Goal: Navigation & Orientation: Find specific page/section

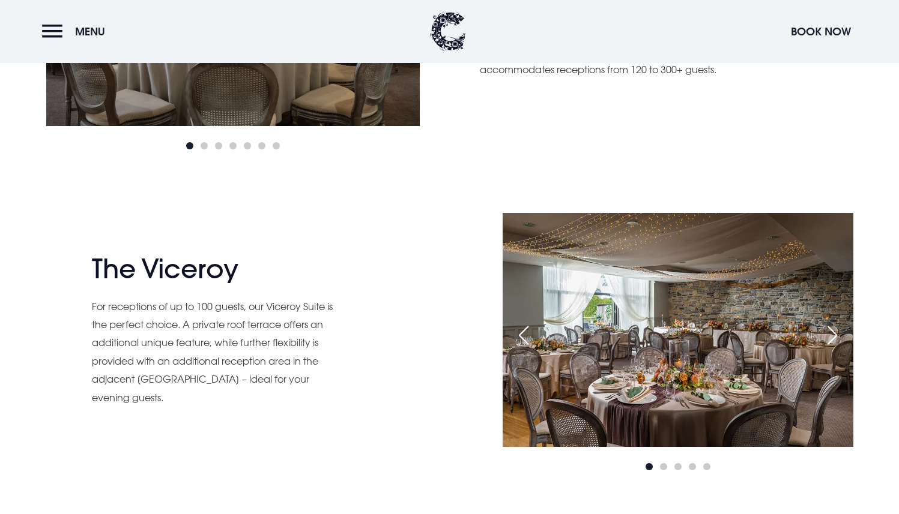
scroll to position [1019, 0]
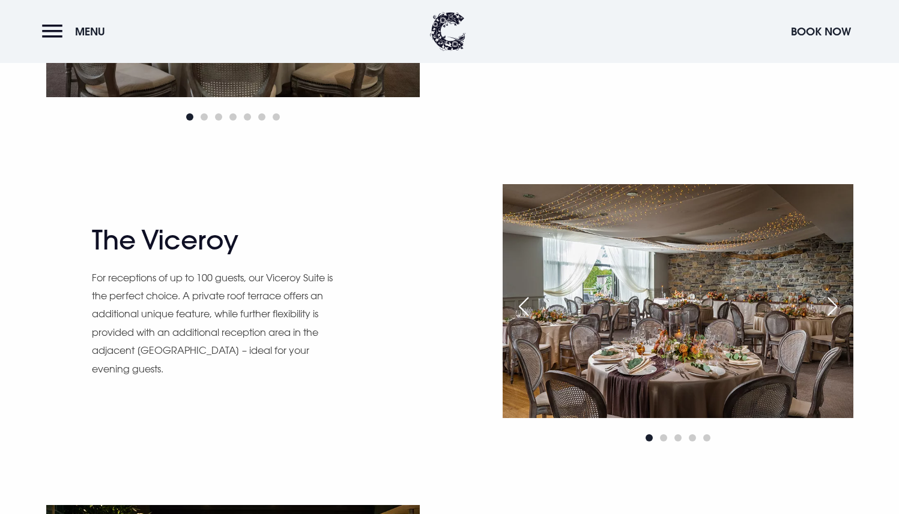
click at [828, 314] on div "Next slide" at bounding box center [832, 307] width 30 height 26
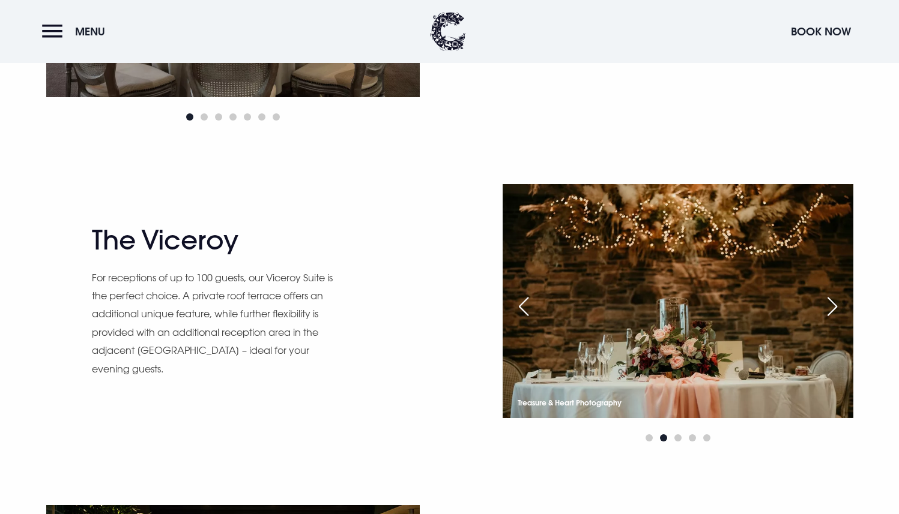
click at [828, 314] on div "Next slide" at bounding box center [832, 307] width 30 height 26
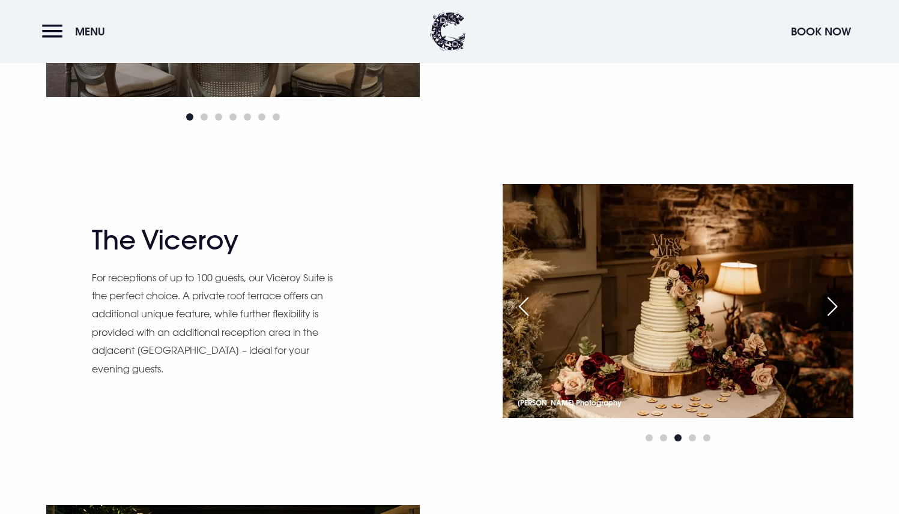
click at [828, 314] on div "Next slide" at bounding box center [832, 307] width 30 height 26
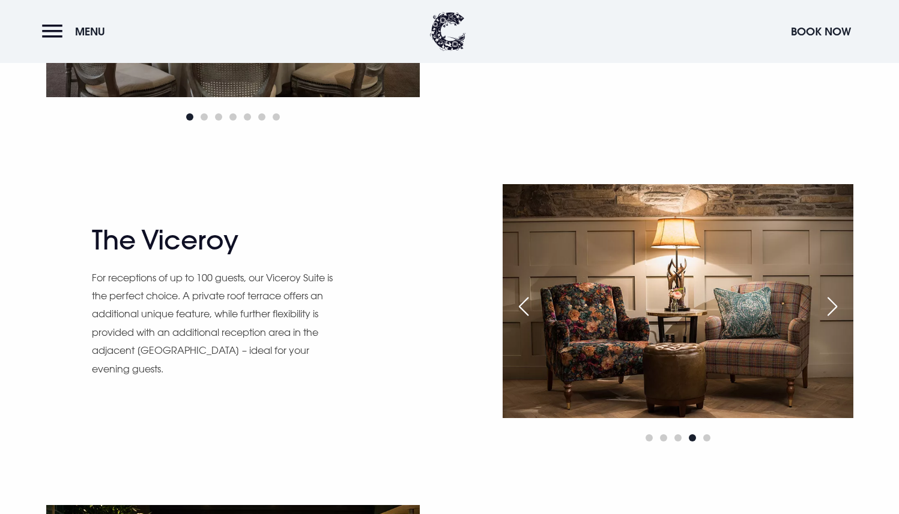
click at [828, 314] on div "Next slide" at bounding box center [832, 307] width 30 height 26
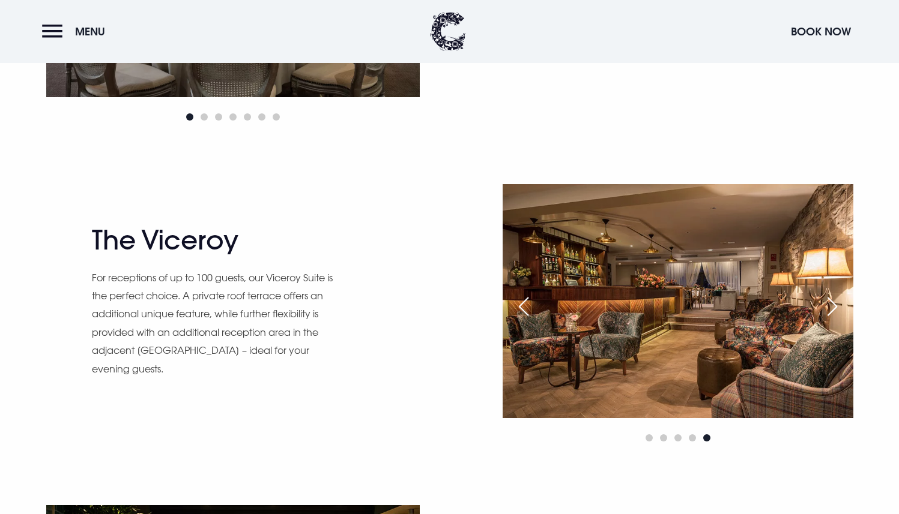
click at [828, 314] on div "Next slide" at bounding box center [832, 307] width 30 height 26
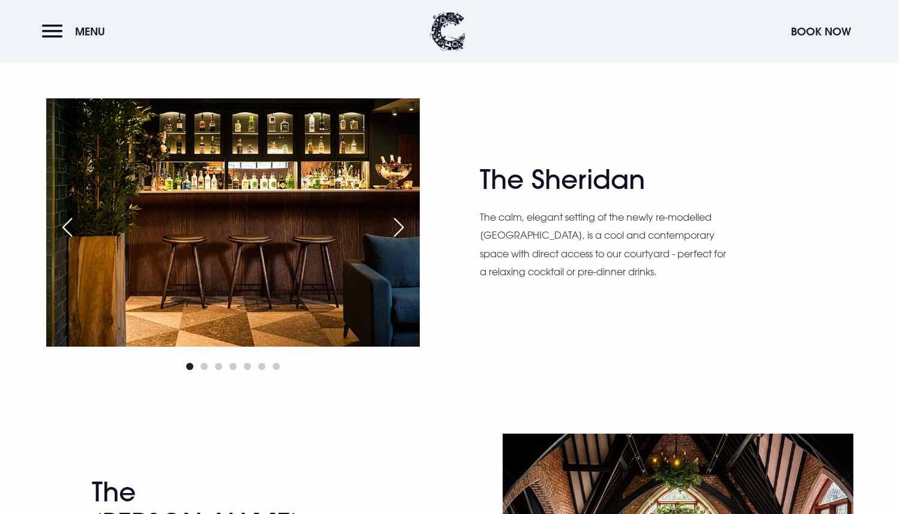
scroll to position [1444, 0]
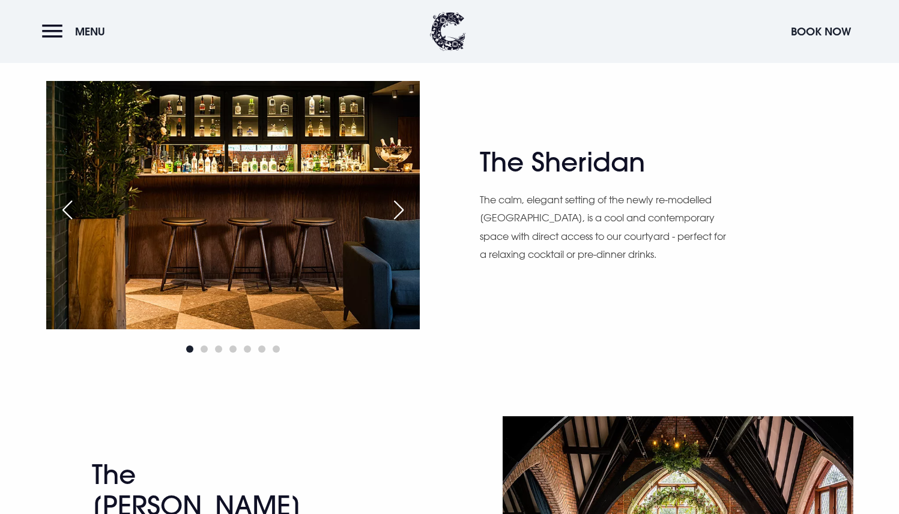
click at [403, 202] on div "Next slide" at bounding box center [399, 210] width 30 height 26
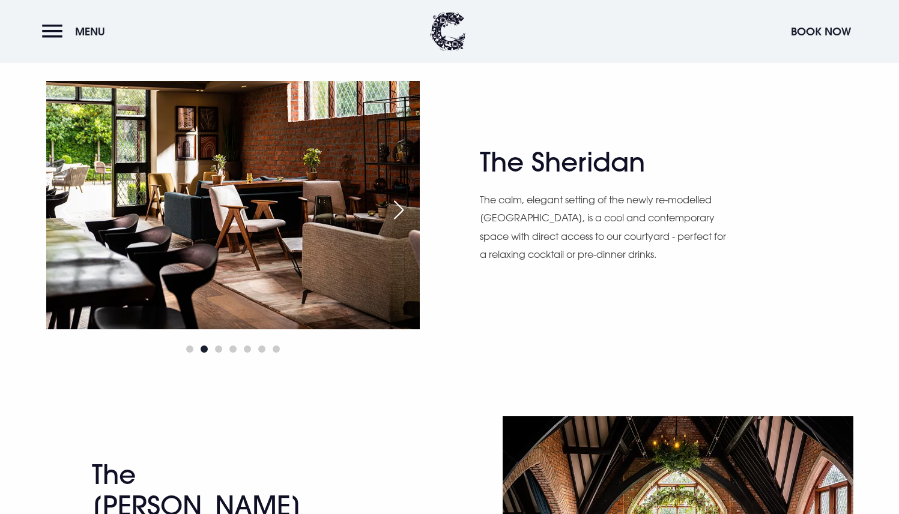
click at [55, 201] on div "Previous slide" at bounding box center [67, 210] width 30 height 26
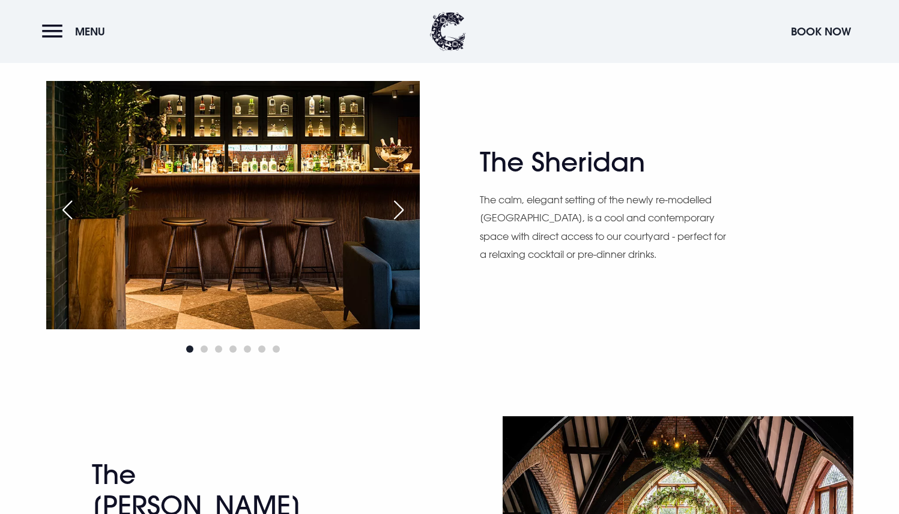
click at [436, 186] on div "The Sheridan The calm, elegant setting of the newly re-modelled [GEOGRAPHIC_DAT…" at bounding box center [450, 219] width 836 height 276
click at [423, 196] on div "The Sheridan The calm, elegant setting of the newly re-modelled [GEOGRAPHIC_DAT…" at bounding box center [450, 219] width 836 height 276
click at [393, 196] on img at bounding box center [232, 205] width 373 height 249
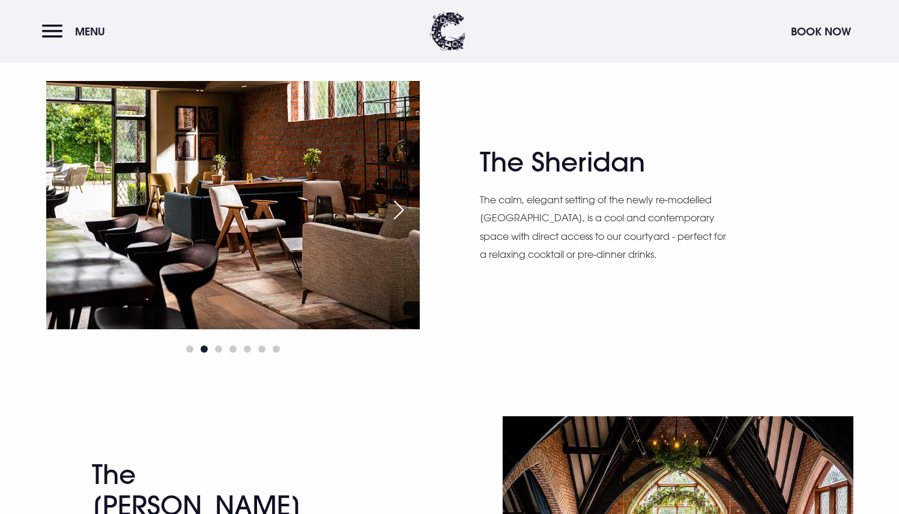
click at [393, 196] on img at bounding box center [232, 205] width 373 height 249
click at [391, 198] on div "Next slide" at bounding box center [399, 210] width 30 height 26
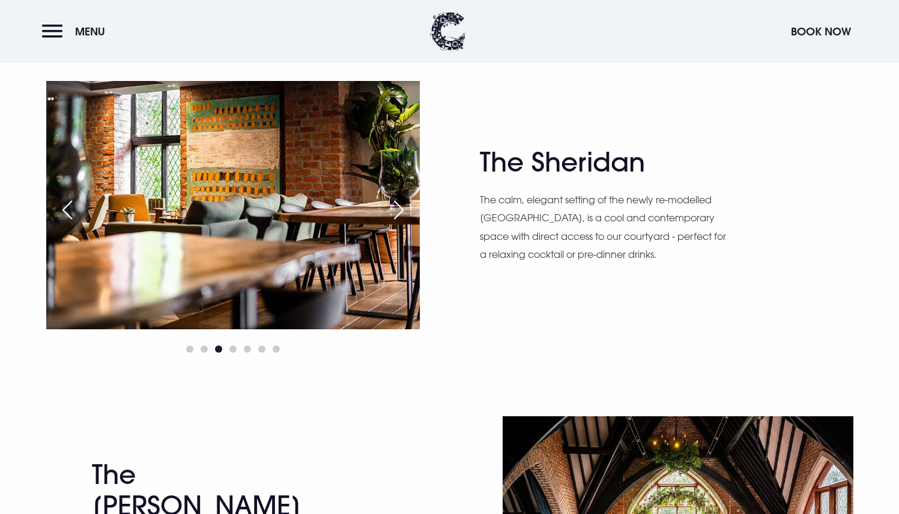
click at [391, 198] on div "Next slide" at bounding box center [399, 210] width 30 height 26
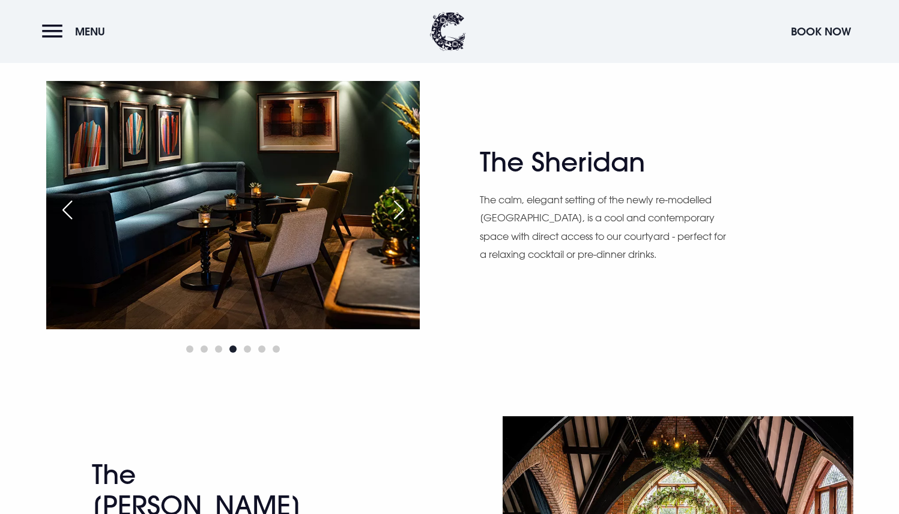
scroll to position [1443, 0]
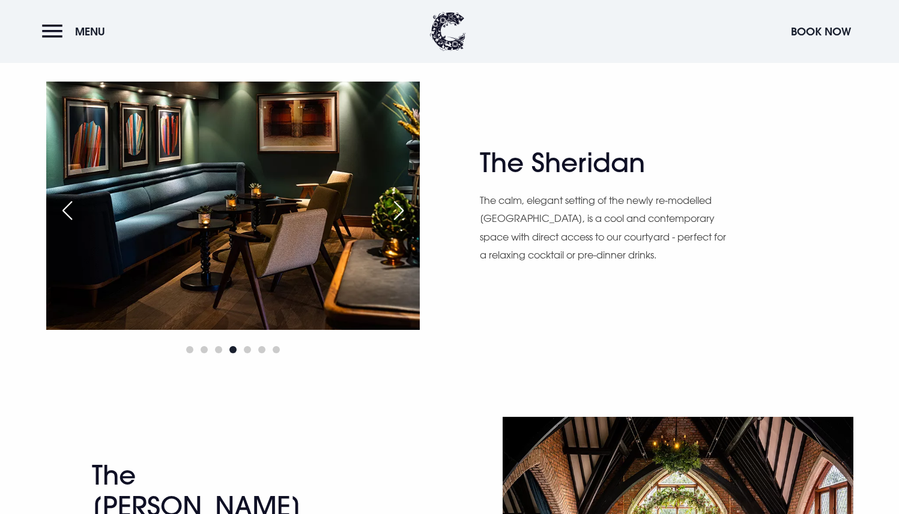
click at [391, 198] on div "Next slide" at bounding box center [399, 211] width 30 height 26
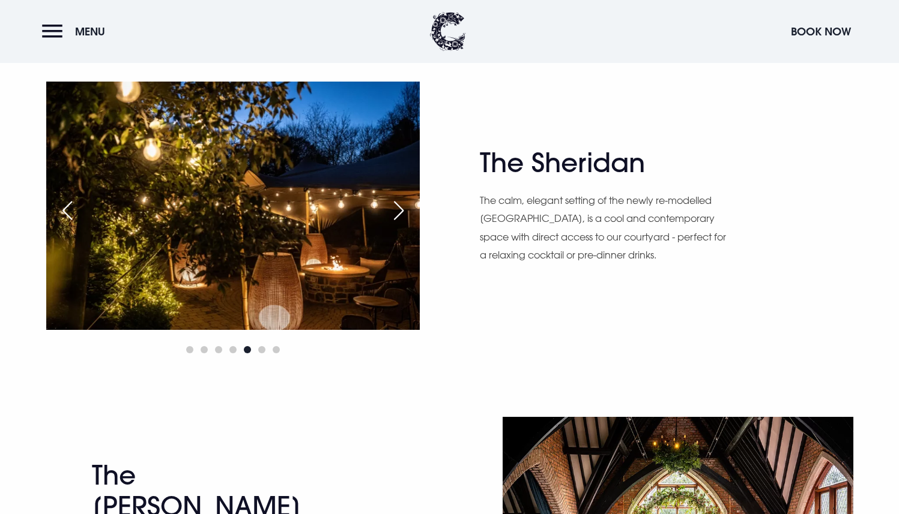
click at [391, 198] on div "Next slide" at bounding box center [399, 211] width 30 height 26
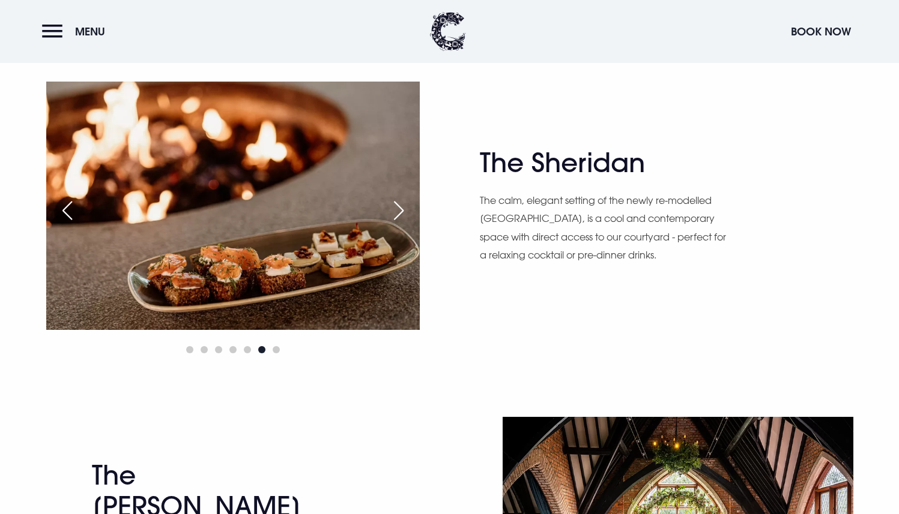
click at [391, 198] on div "Next slide" at bounding box center [399, 211] width 30 height 26
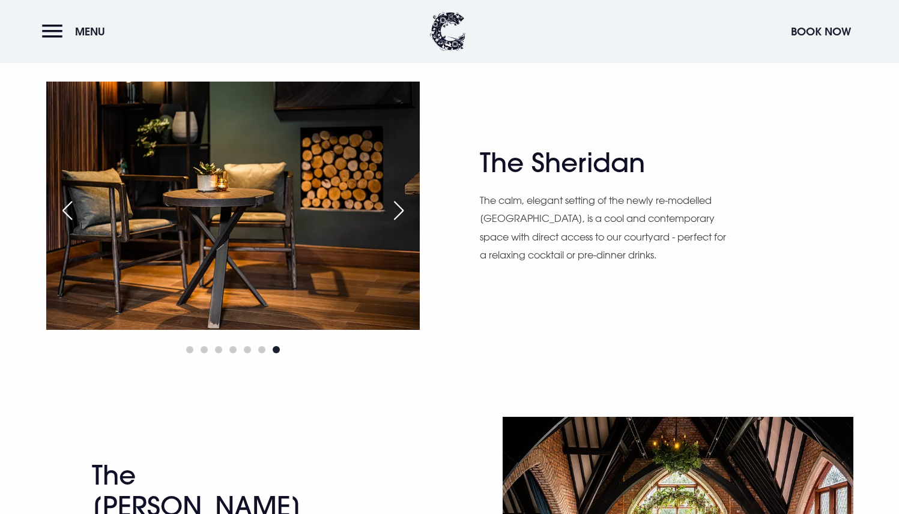
click at [391, 198] on div "Next slide" at bounding box center [399, 211] width 30 height 26
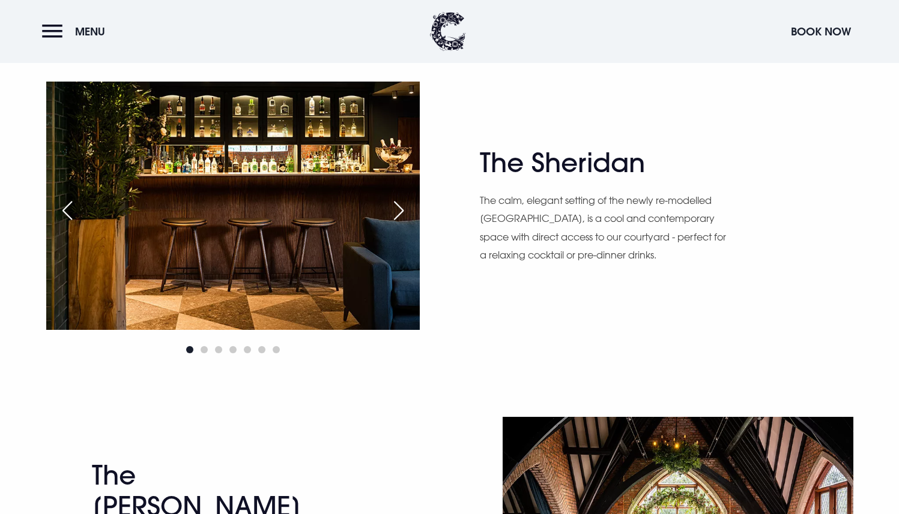
click at [391, 198] on div "Next slide" at bounding box center [399, 211] width 30 height 26
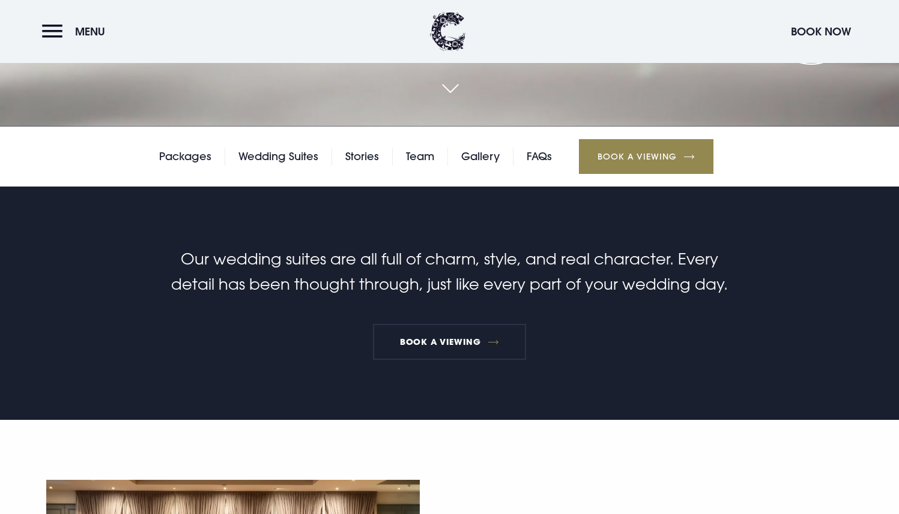
scroll to position [364, 0]
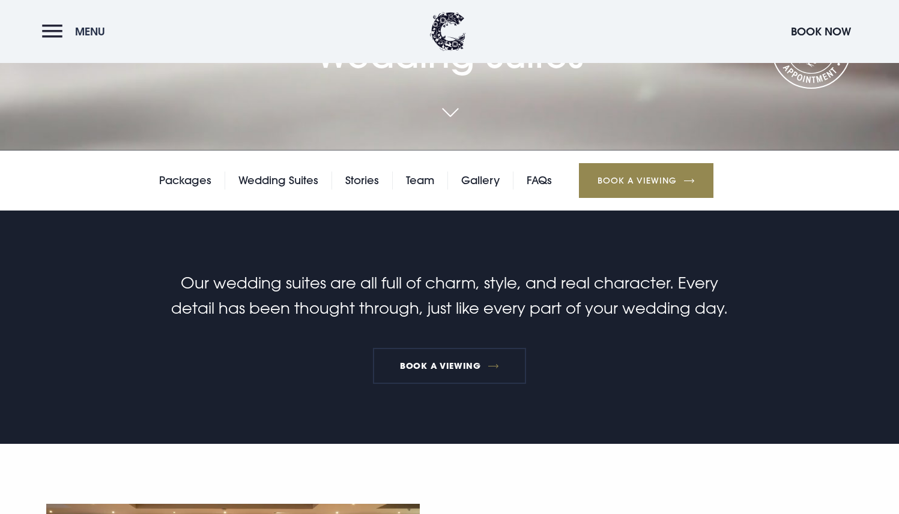
click at [68, 29] on button "Menu" at bounding box center [76, 32] width 69 height 26
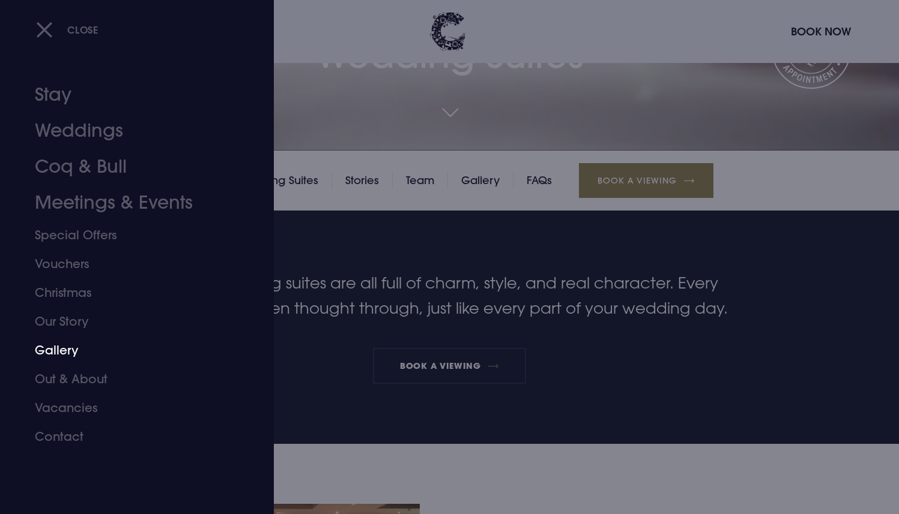
click at [65, 350] on link "Gallery" at bounding box center [130, 350] width 190 height 29
